Goal: Information Seeking & Learning: Check status

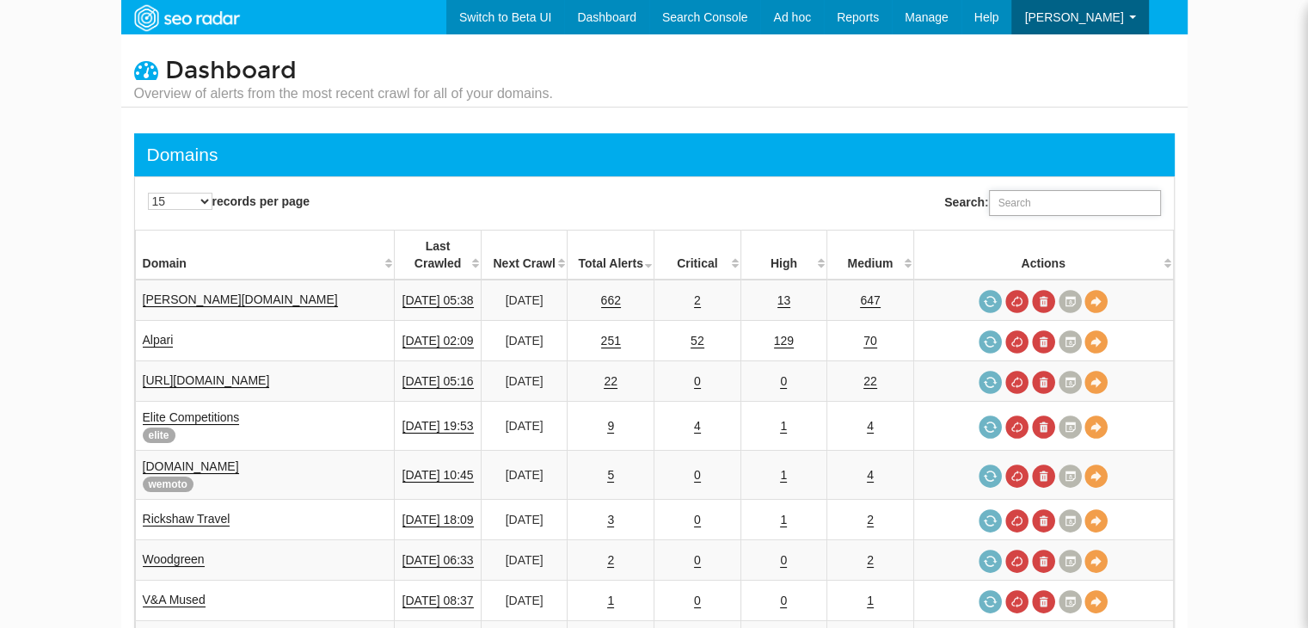
click at [1019, 206] on input "Search:" at bounding box center [1075, 203] width 172 height 26
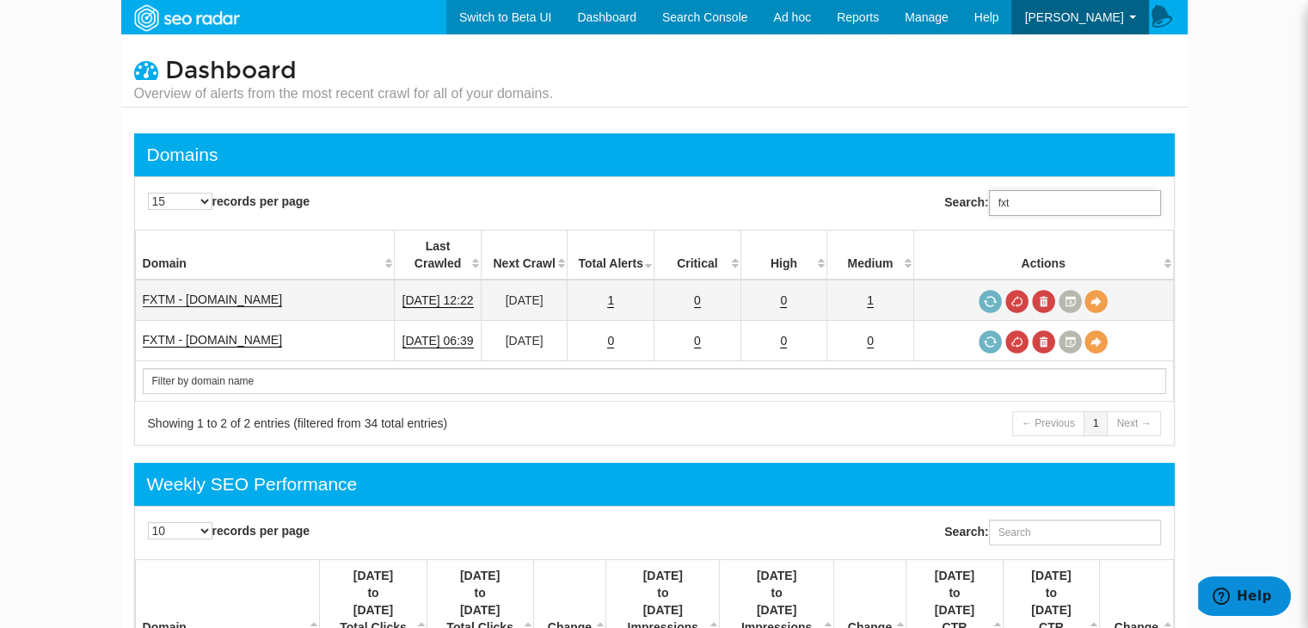
type input "fxt"
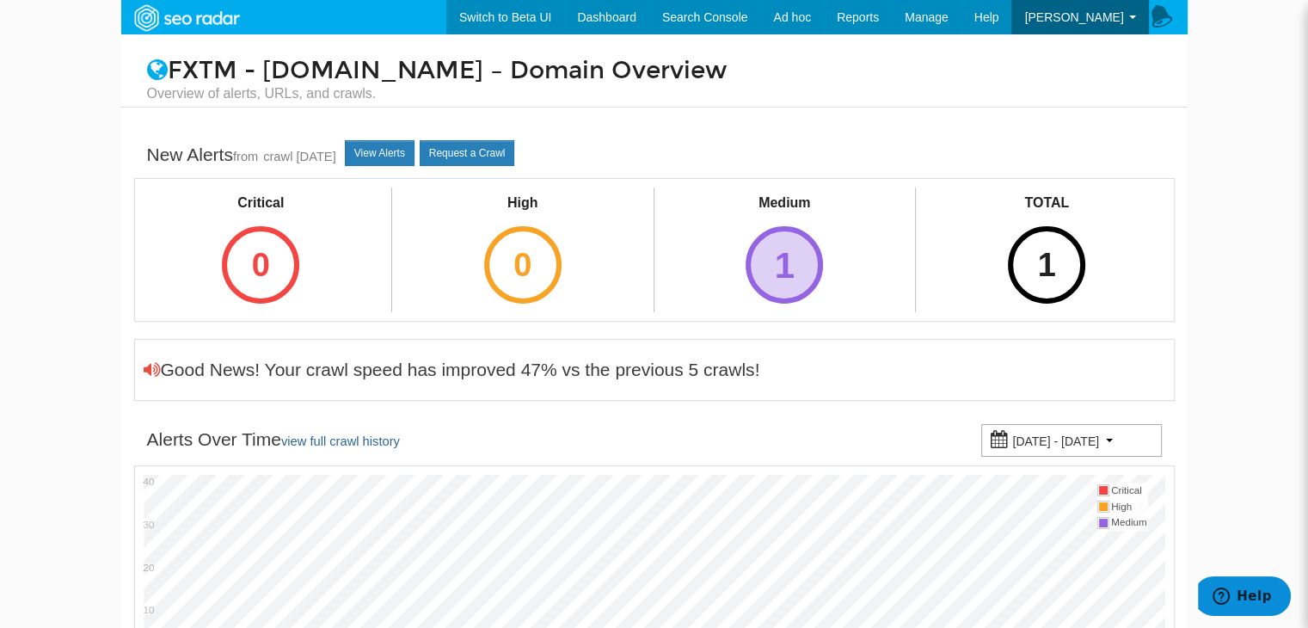
click at [807, 261] on div "1" at bounding box center [784, 264] width 77 height 77
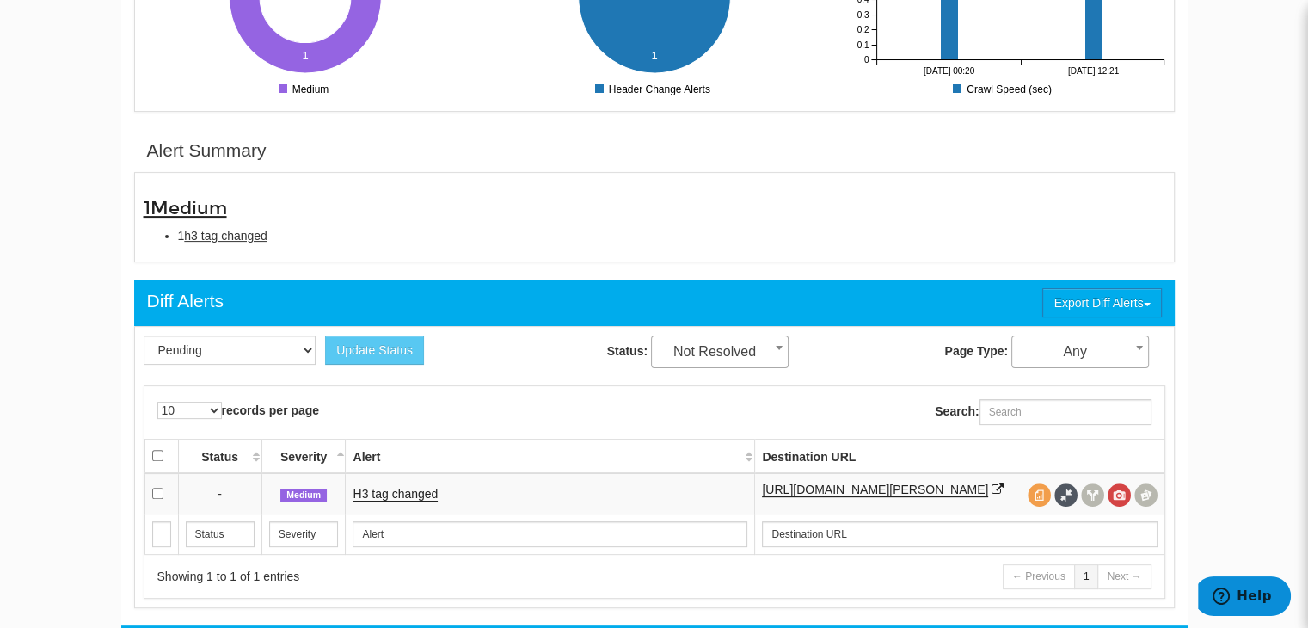
scroll to position [516, 0]
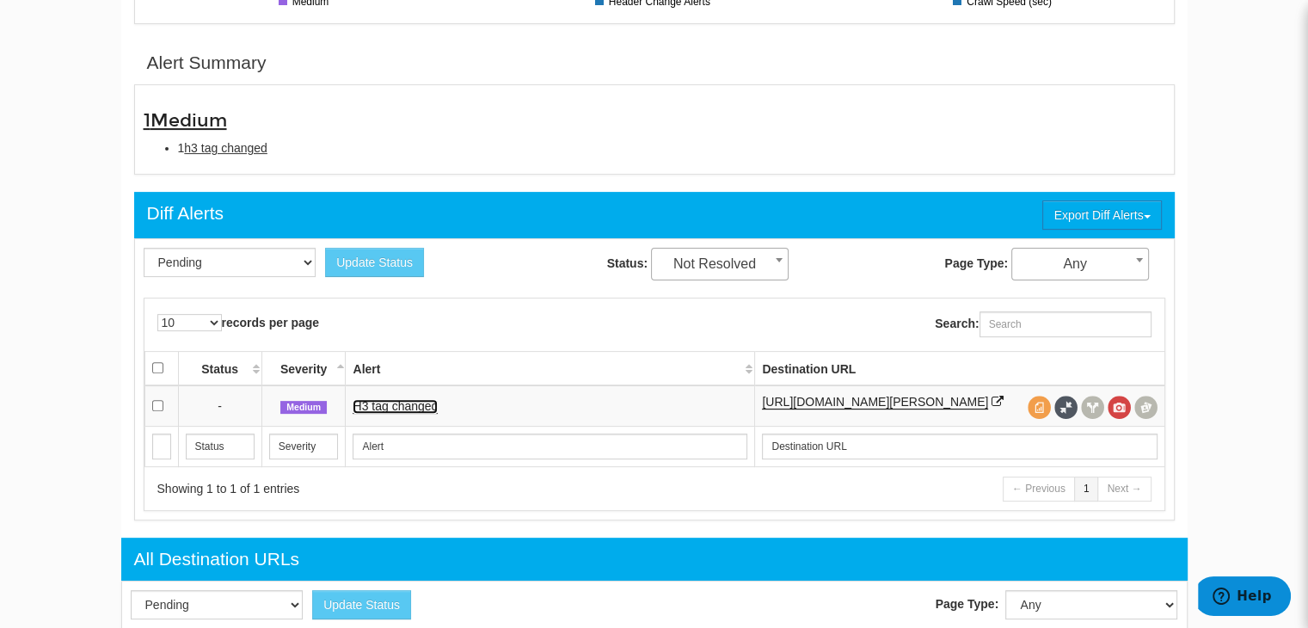
click at [395, 406] on link "H3 tag changed" at bounding box center [395, 406] width 85 height 15
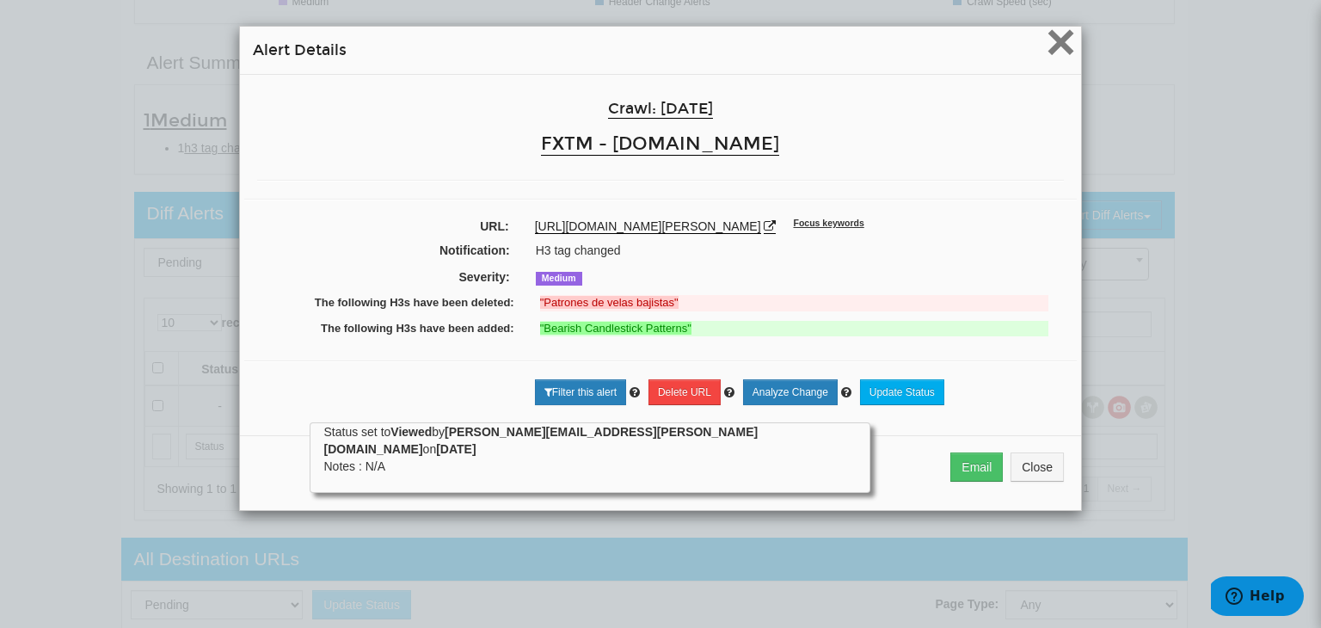
click at [1060, 37] on span "×" at bounding box center [1061, 42] width 30 height 58
